Goal: Information Seeking & Learning: Learn about a topic

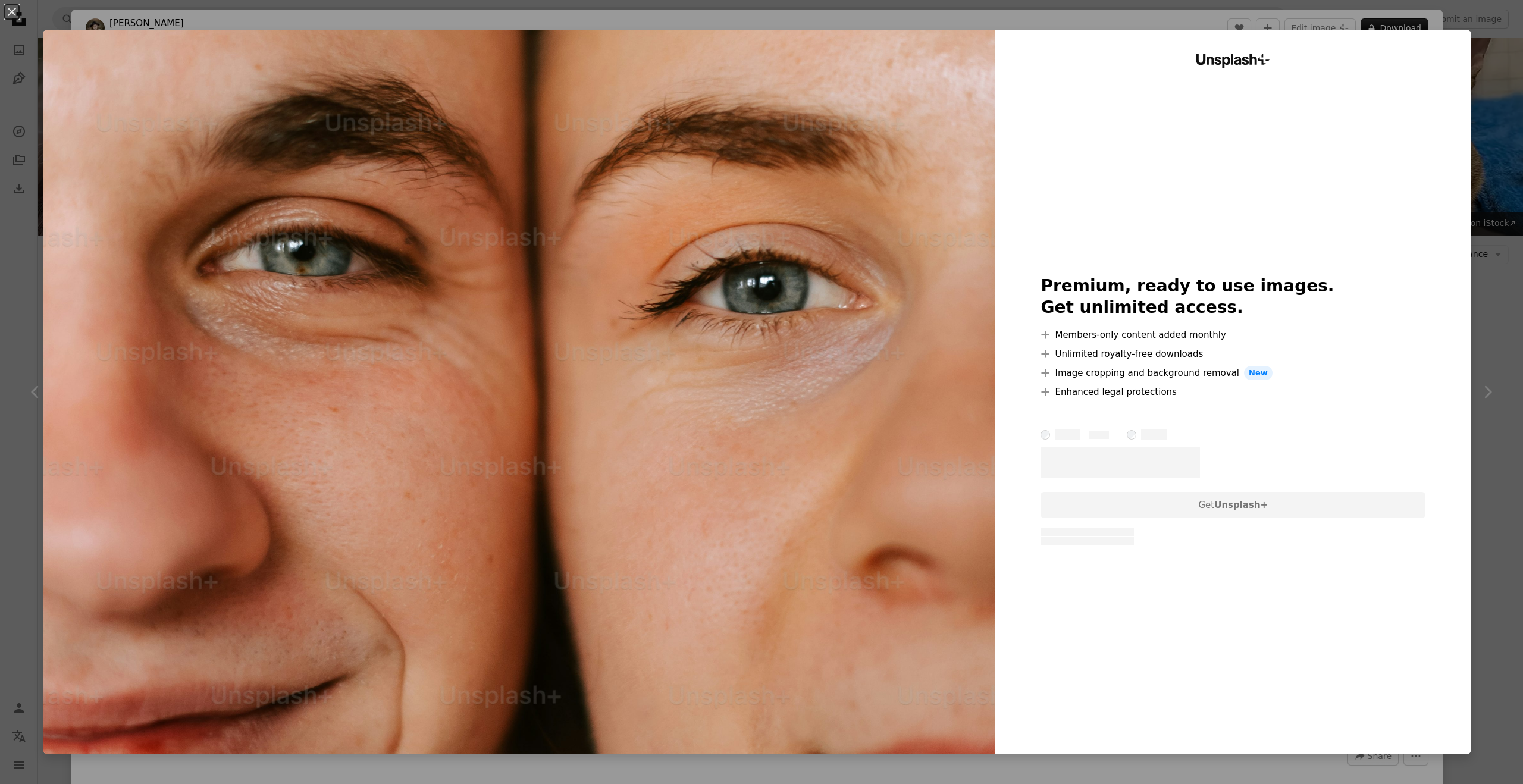
scroll to position [16022, 0]
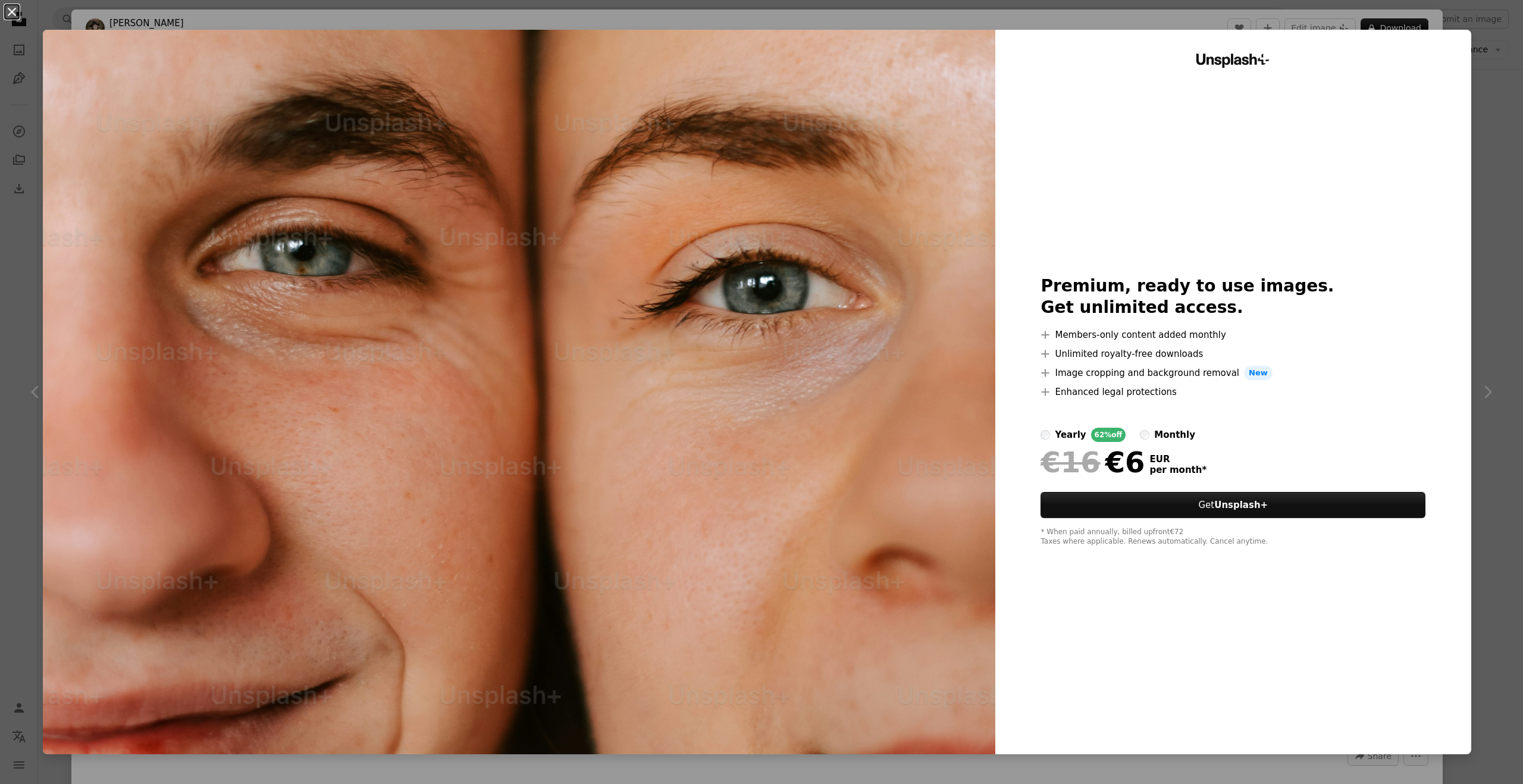
click at [10, 10] on button "An X shape" at bounding box center [12, 12] width 15 height 15
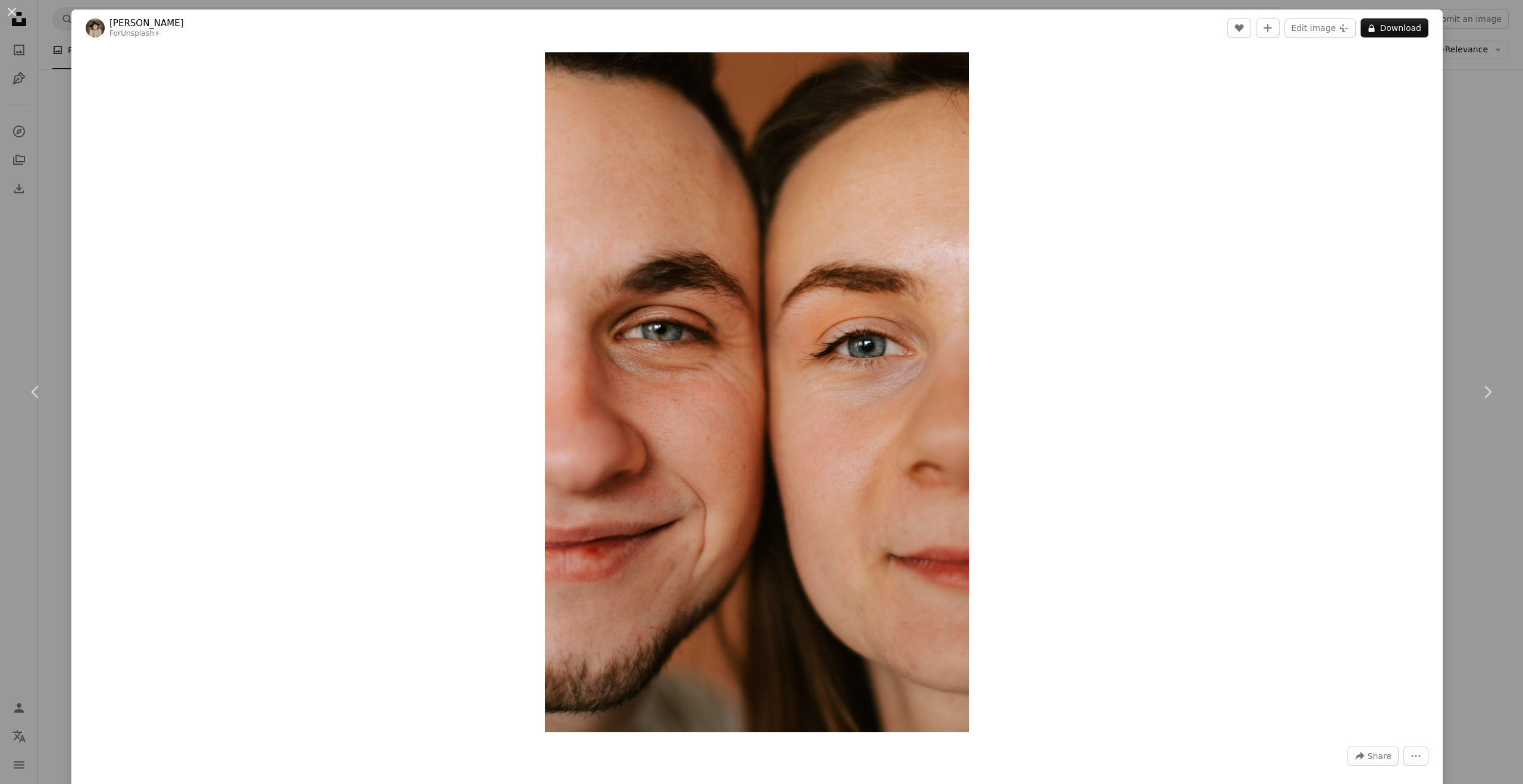
click at [1194, 89] on div "Zoom in" at bounding box center [757, 392] width 1372 height 692
click at [8, 7] on button "An X shape" at bounding box center [12, 12] width 15 height 15
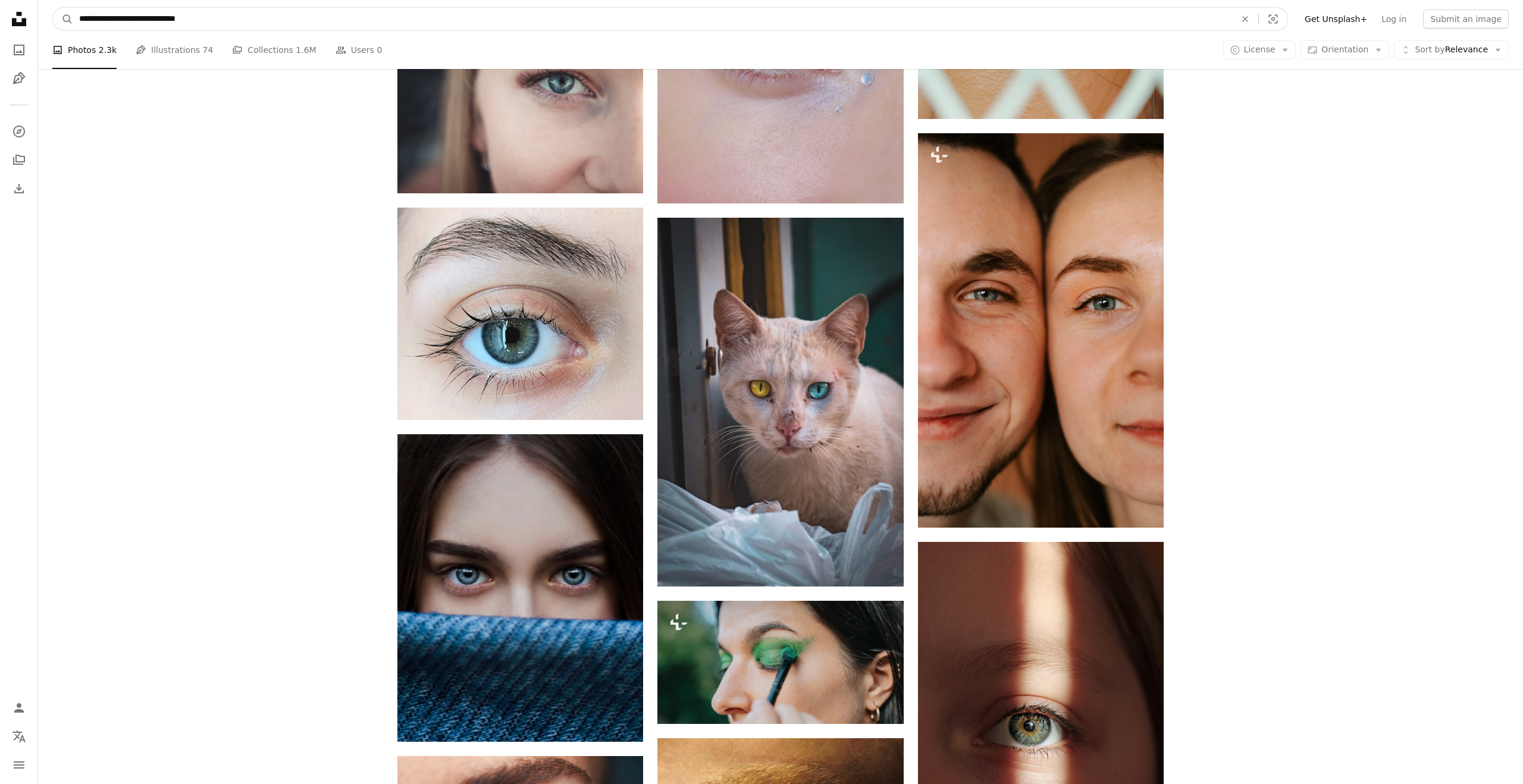
drag, startPoint x: 234, startPoint y: 23, endPoint x: 57, endPoint y: 6, distance: 177.8
click at [57, 6] on nav "**********" at bounding box center [780, 19] width 1485 height 38
paste input "Find visuals sitewide"
type input "**********"
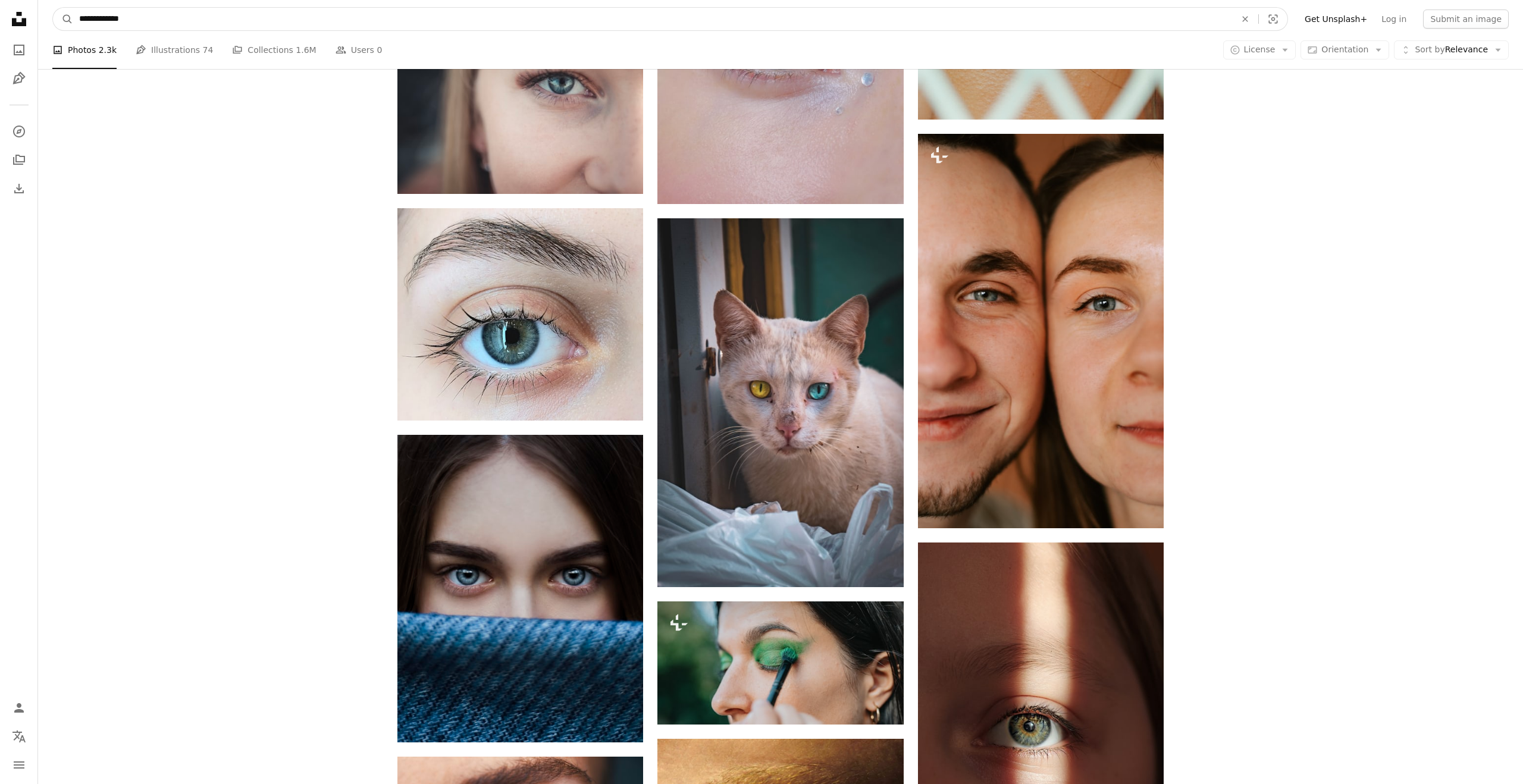
click button "A magnifying glass" at bounding box center [63, 19] width 20 height 23
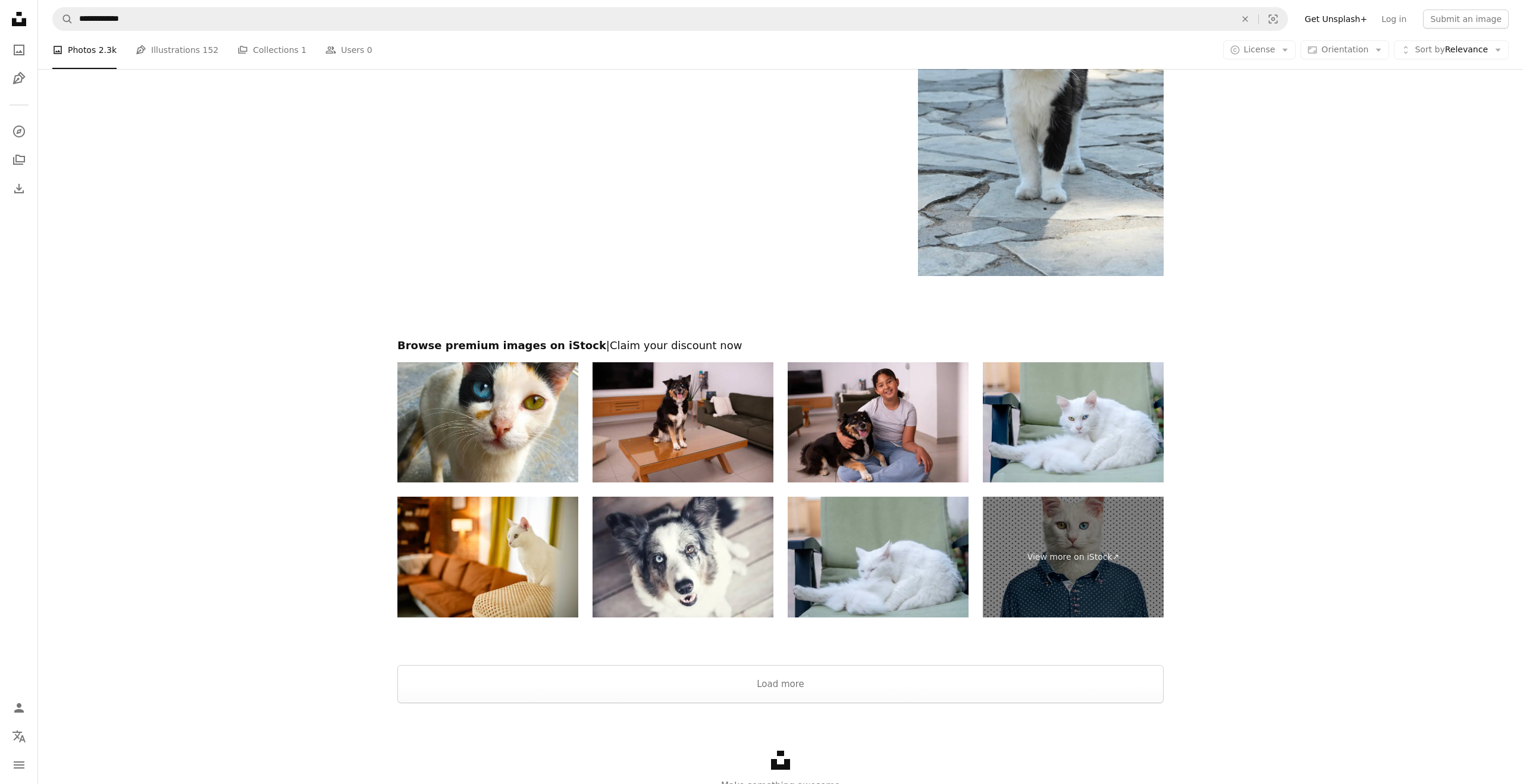
scroll to position [2430, 0]
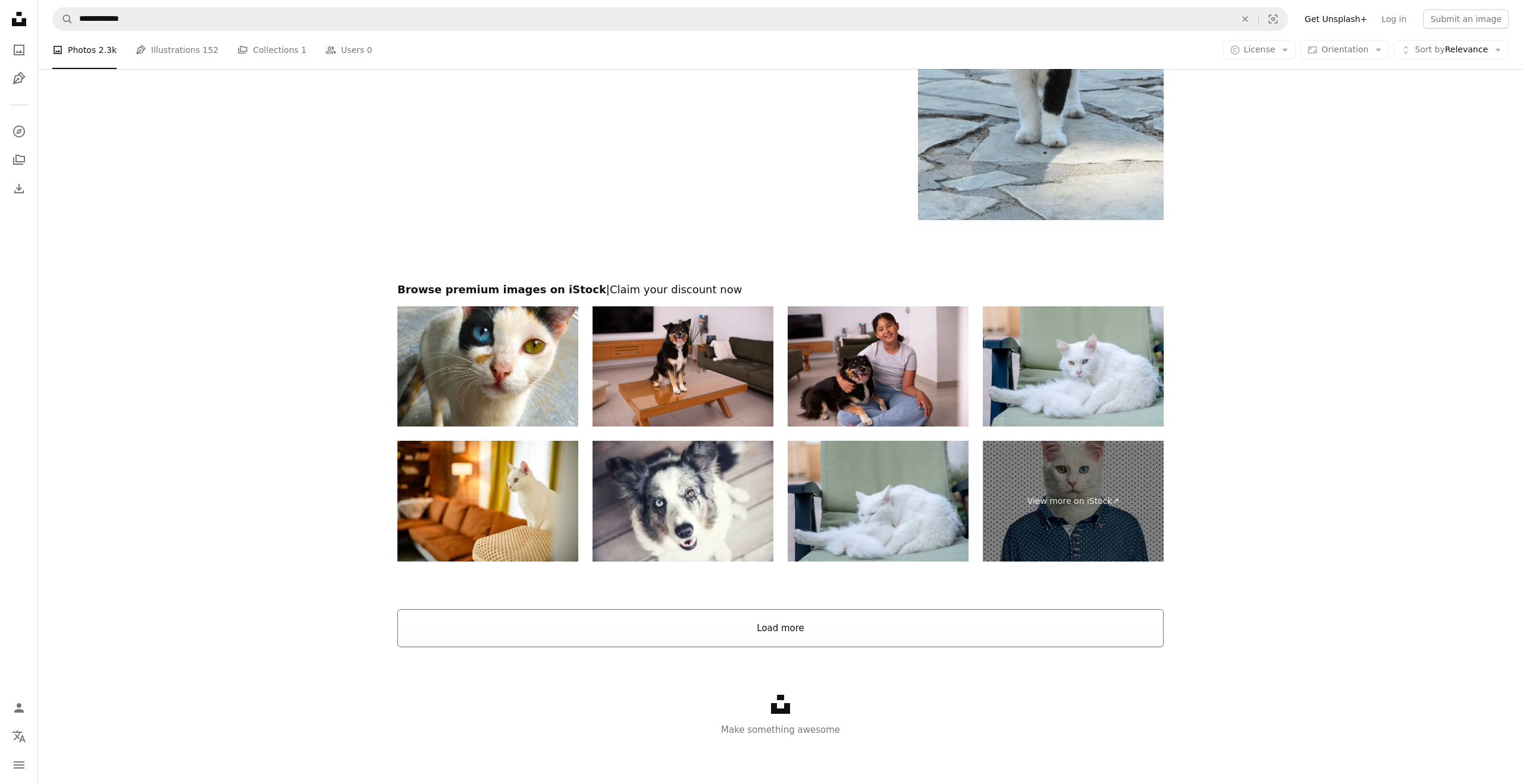
click at [776, 631] on button "Load more" at bounding box center [780, 628] width 766 height 38
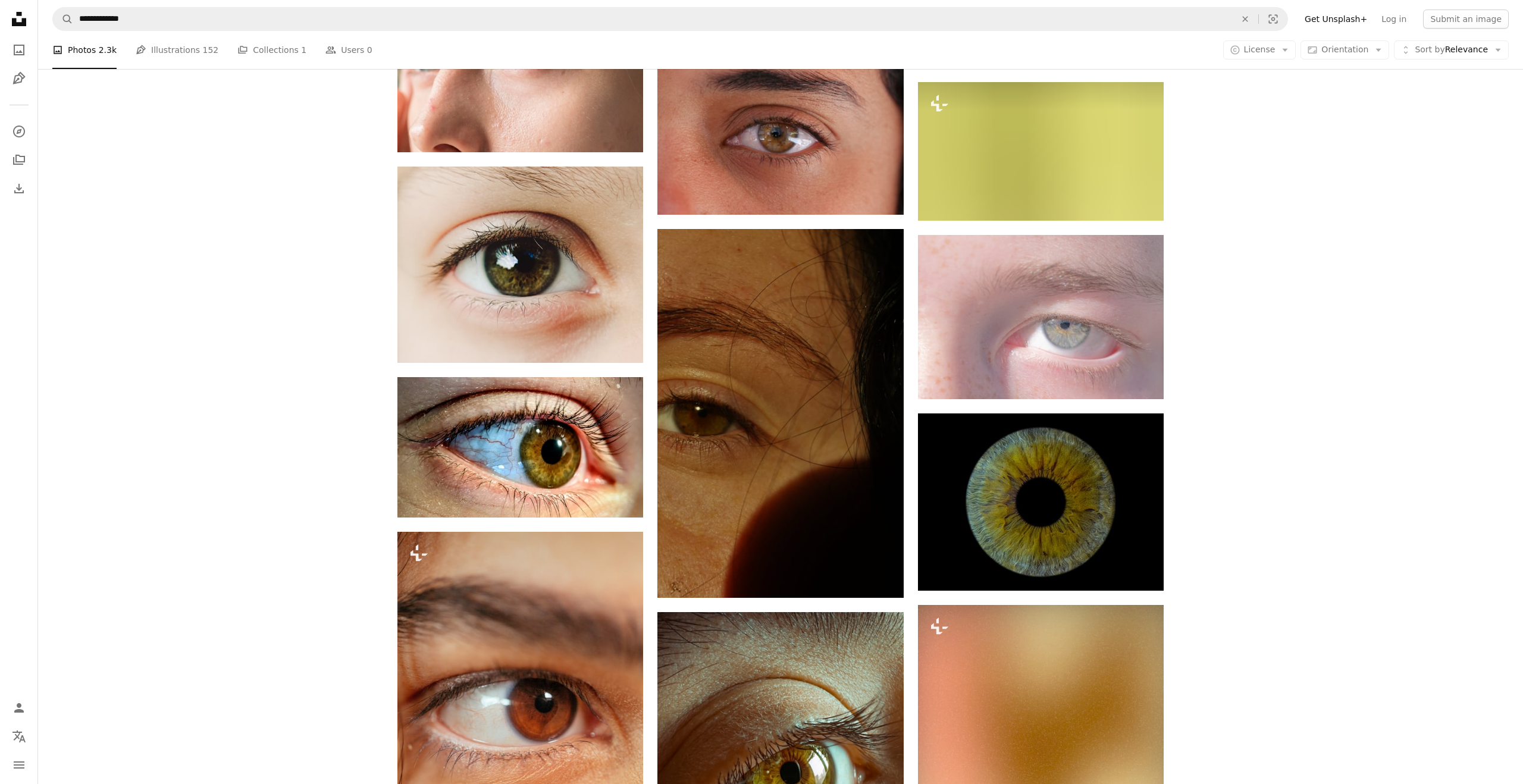
scroll to position [10534, 0]
